Goal: Information Seeking & Learning: Learn about a topic

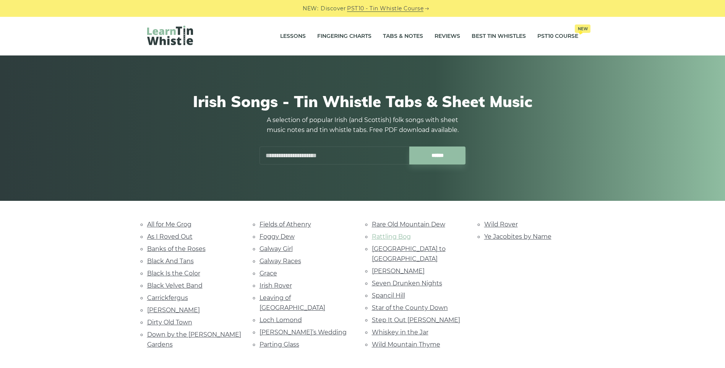
click at [388, 239] on link "Rattling Bog" at bounding box center [391, 236] width 39 height 7
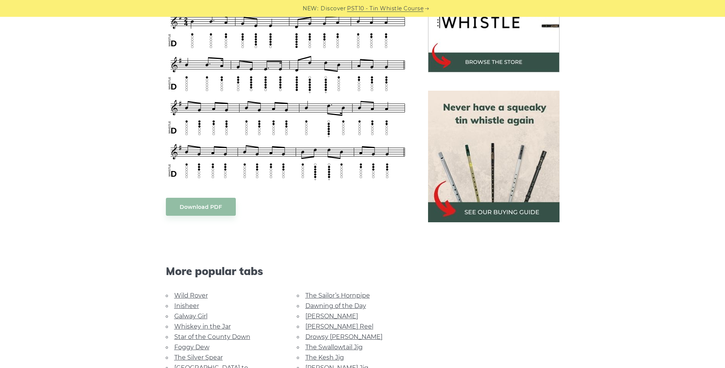
scroll to position [306, 0]
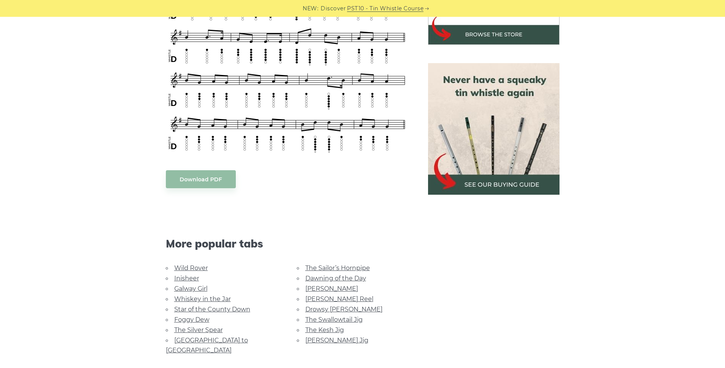
click at [181, 278] on link "Inisheer" at bounding box center [186, 277] width 25 height 7
